Goal: Transaction & Acquisition: Purchase product/service

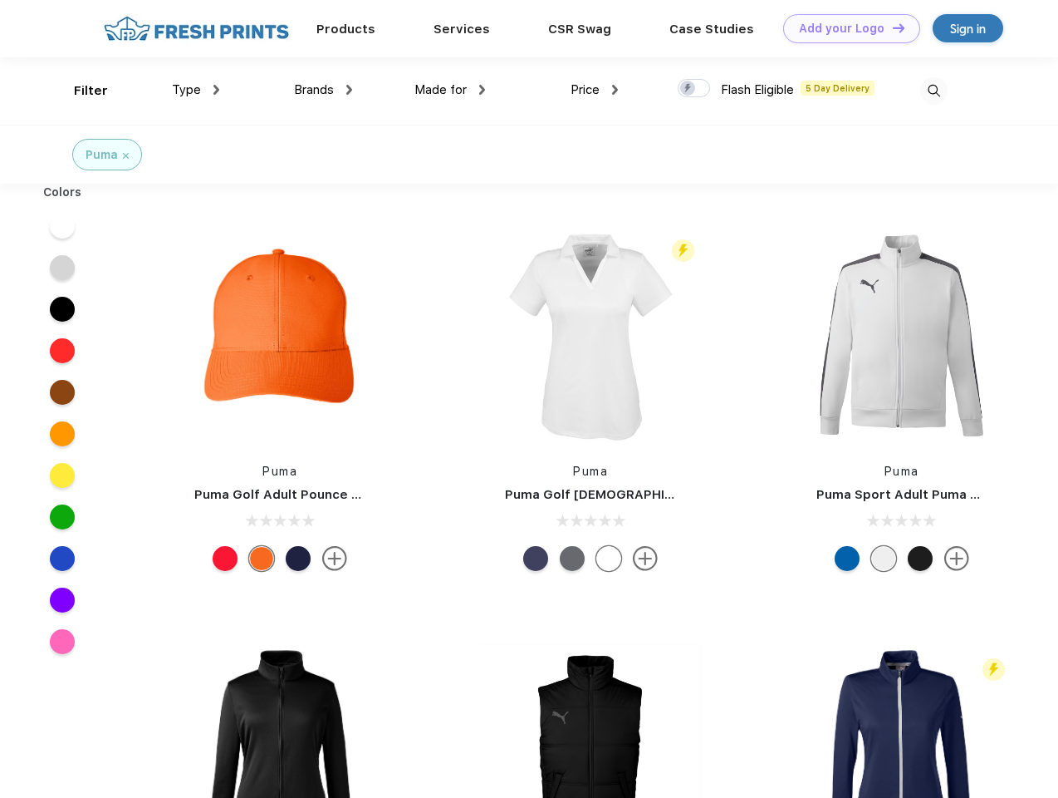
click at [846, 28] on link "Add your Logo Design Tool" at bounding box center [851, 28] width 137 height 29
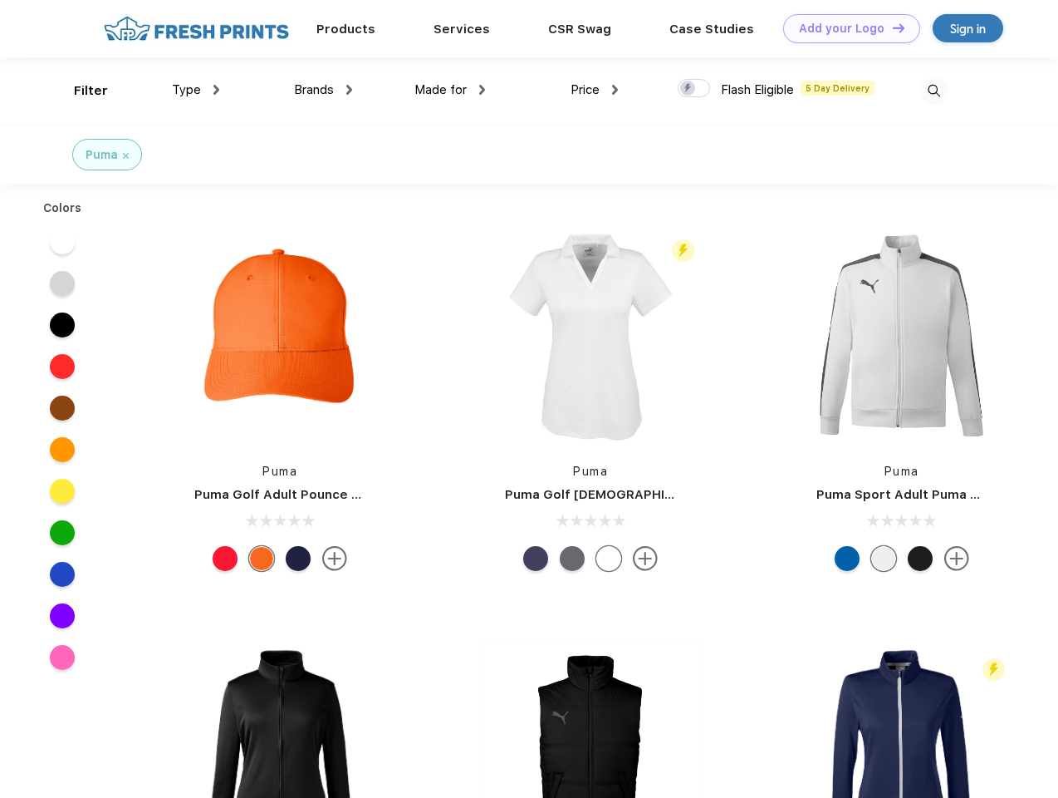
click at [0, 0] on div "Design Tool" at bounding box center [0, 0] width 0 height 0
click at [891, 27] on link "Add your Logo Design Tool" at bounding box center [851, 28] width 137 height 29
click at [80, 91] on div "Filter" at bounding box center [91, 90] width 34 height 19
click at [196, 90] on span "Type" at bounding box center [186, 89] width 29 height 15
click at [323, 90] on span "Brands" at bounding box center [314, 89] width 40 height 15
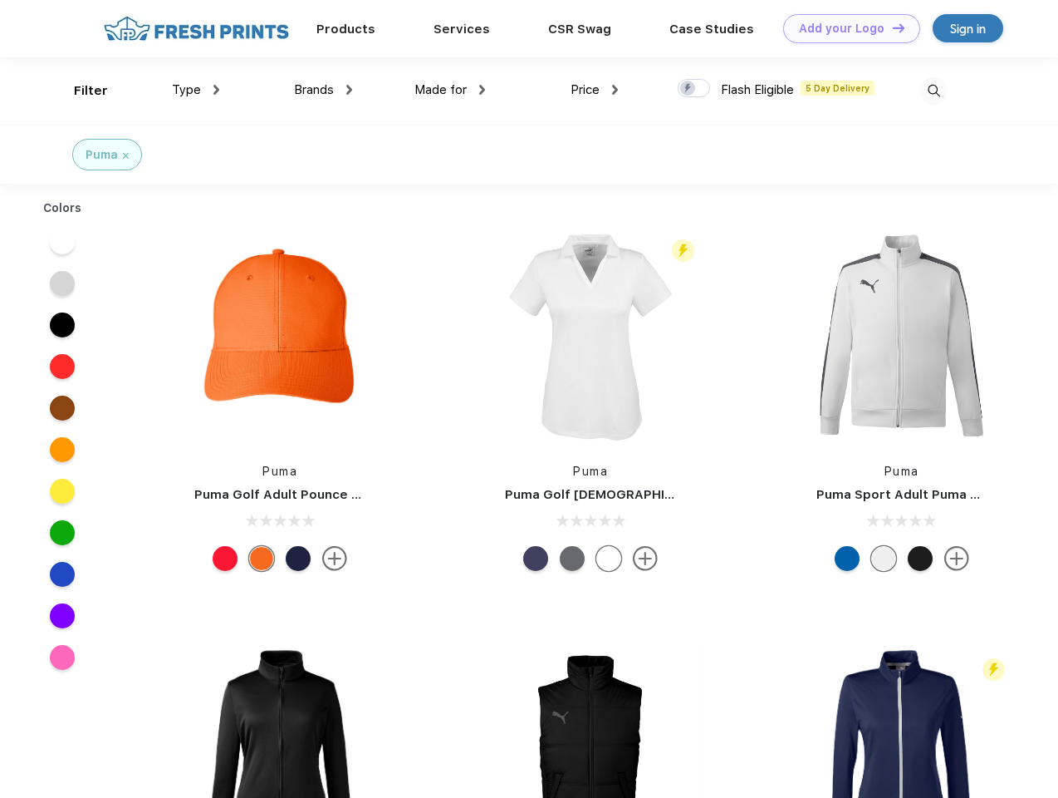
click at [450, 90] on span "Made for" at bounding box center [441, 89] width 52 height 15
click at [595, 90] on span "Price" at bounding box center [585, 89] width 29 height 15
click at [695, 89] on div at bounding box center [694, 88] width 32 height 18
click at [689, 89] on input "checkbox" at bounding box center [683, 83] width 11 height 11
click at [934, 91] on img at bounding box center [934, 90] width 27 height 27
